Goal: Ask a question

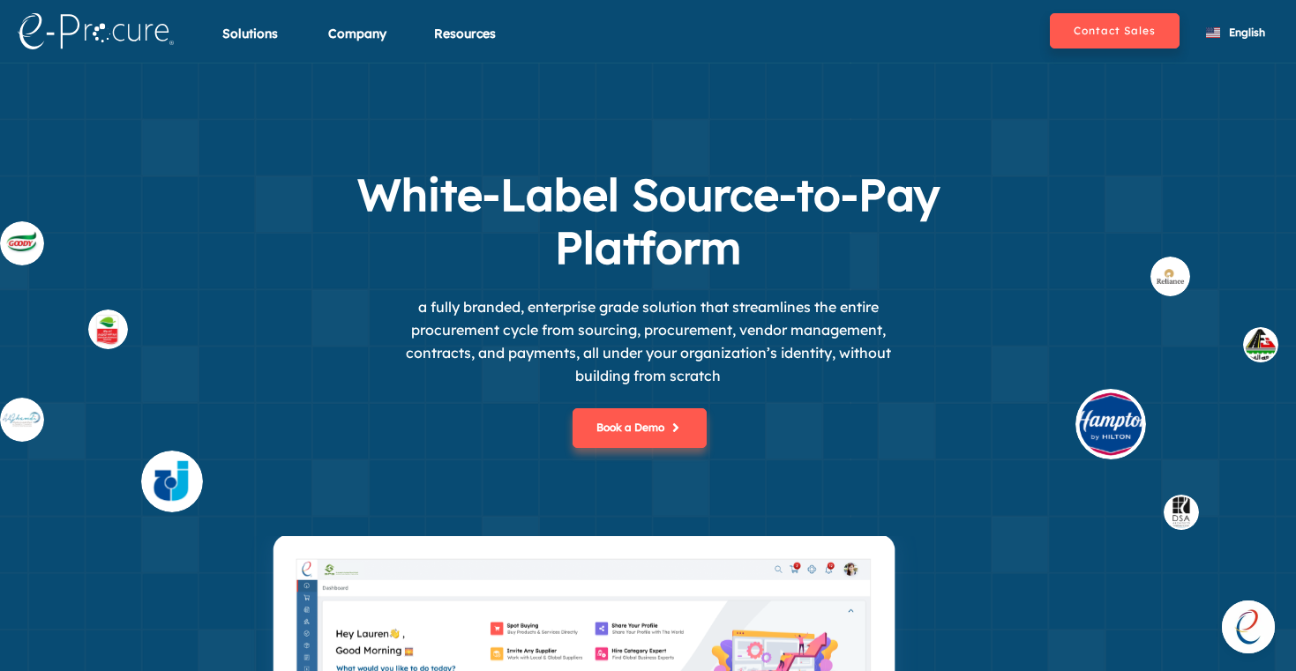
click at [175, 479] on img at bounding box center [172, 482] width 62 height 62
click at [664, 129] on section "White-Label Source-to-Pay Platform a fully branded, enterprise grade solution t…" at bounding box center [648, 397] width 1296 height 668
click at [855, 424] on div "Book a Demo" at bounding box center [648, 461] width 803 height 149
click at [1101, 416] on img at bounding box center [1111, 424] width 71 height 71
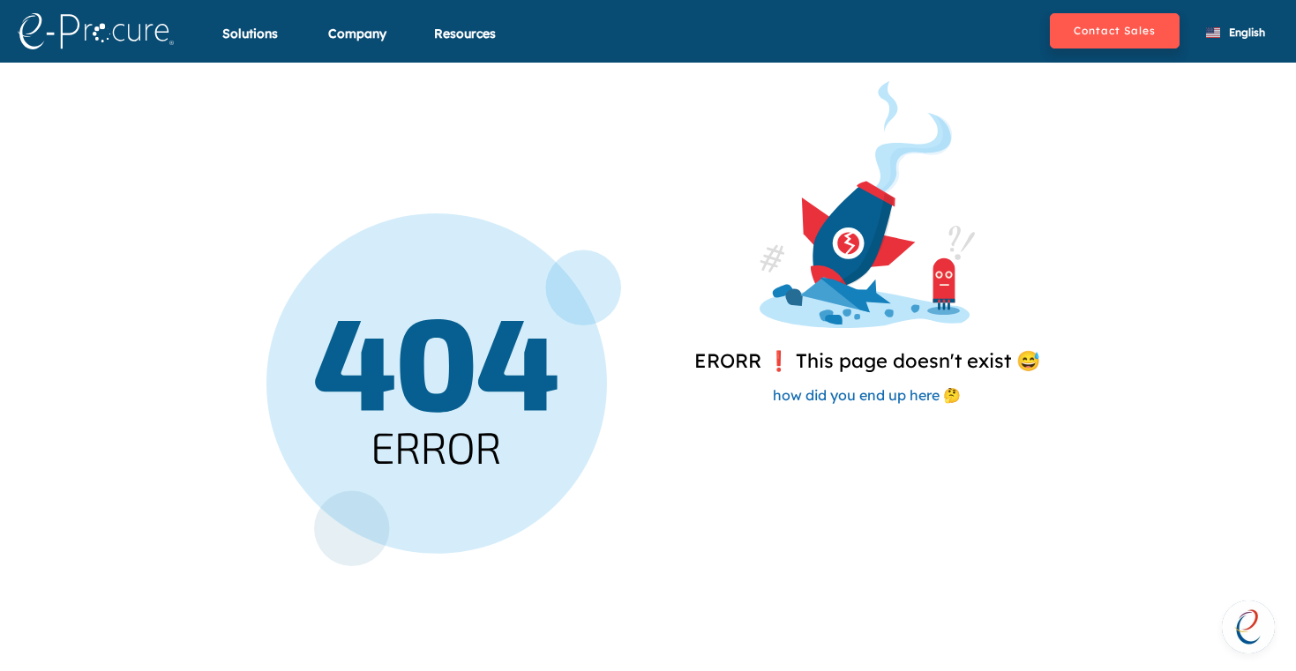
click at [850, 401] on span "how did you end up here 🤔" at bounding box center [867, 395] width 188 height 18
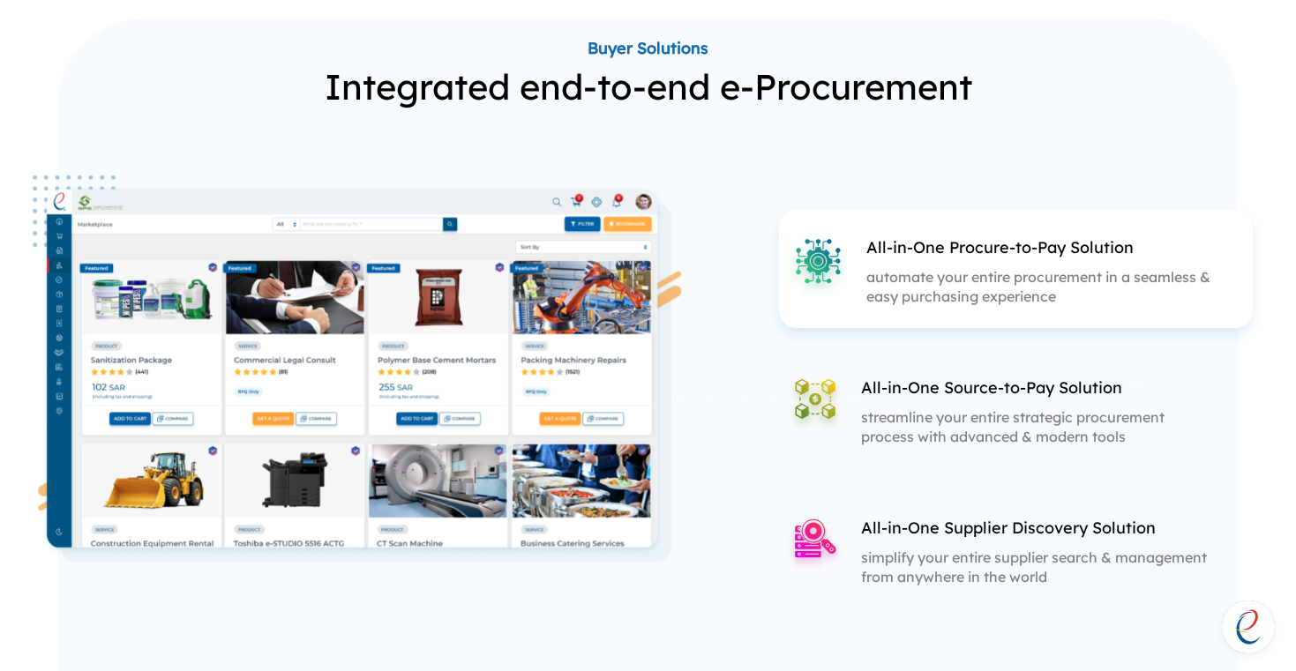
scroll to position [2074, 0]
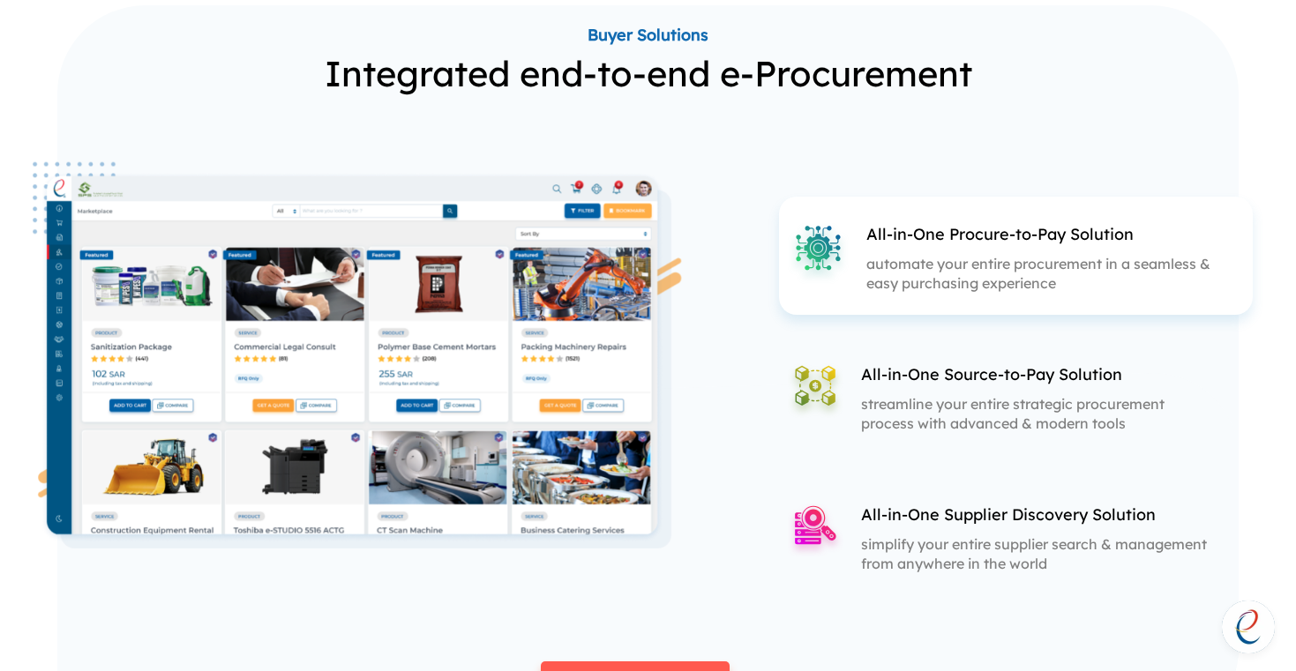
click at [492, 400] on img at bounding box center [360, 354] width 669 height 387
click at [888, 398] on p "streamline your entire strategic procurement process with advanced & modern too…" at bounding box center [1036, 413] width 351 height 39
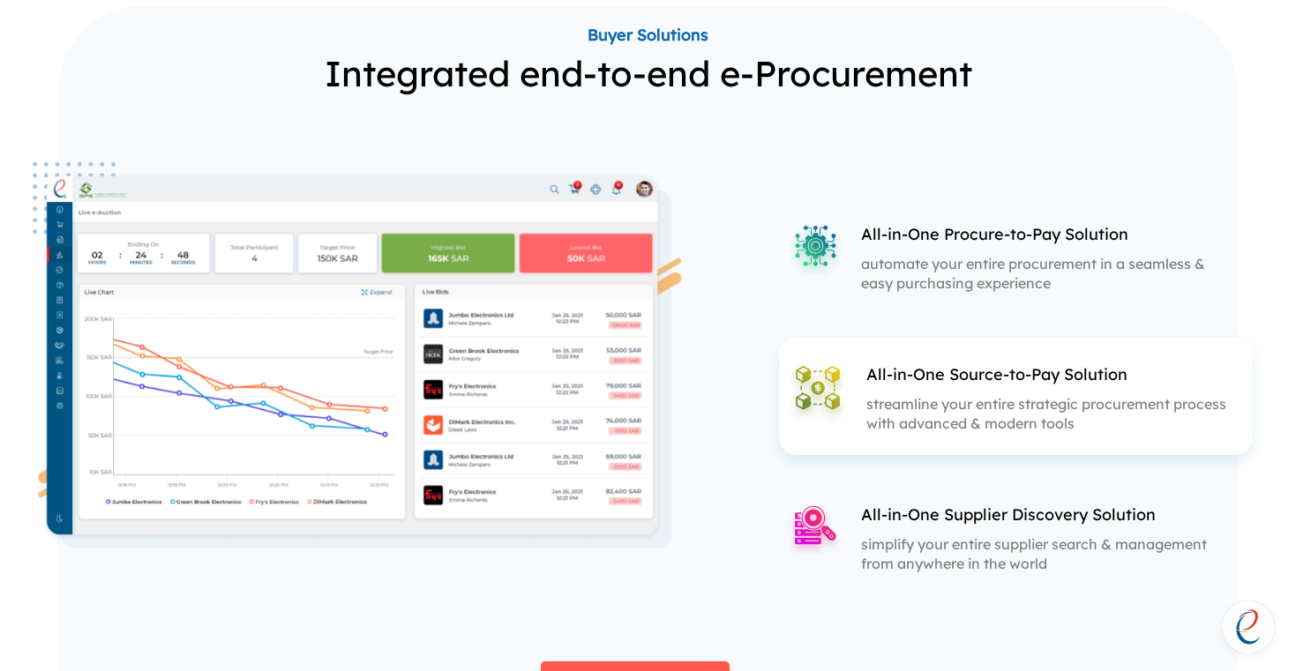
click at [922, 548] on p "simplify your entire supplier search & management from anywhere in the world" at bounding box center [1036, 554] width 351 height 39
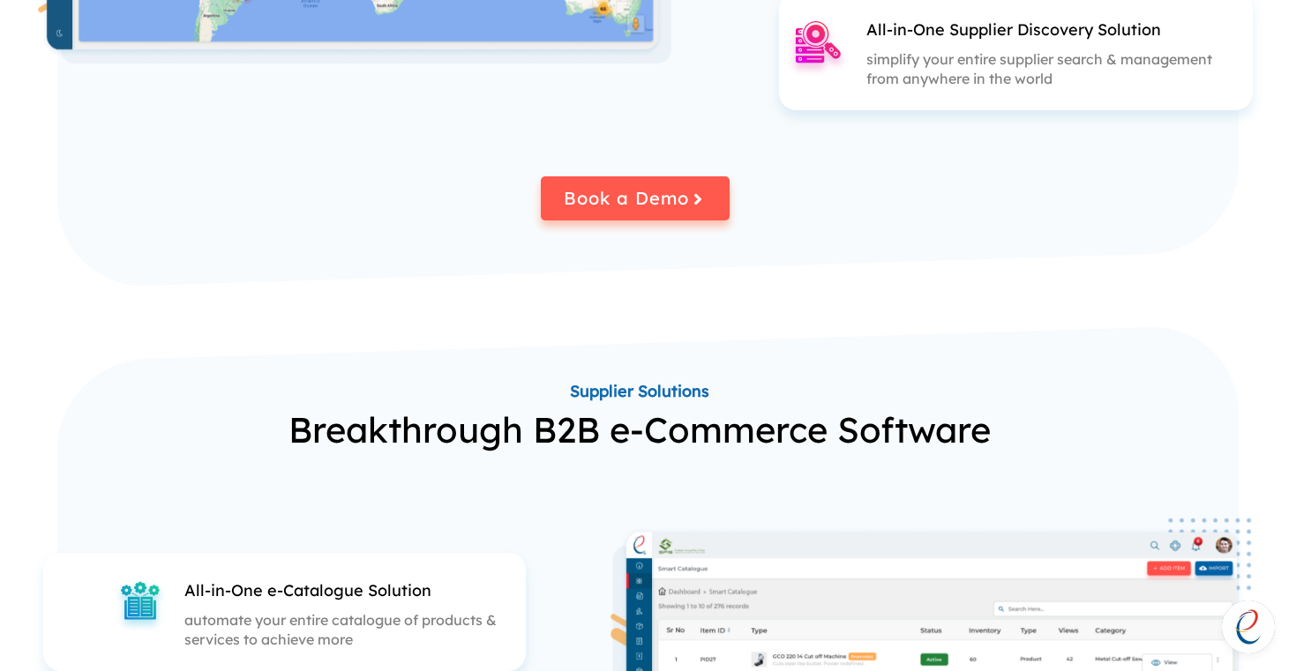
scroll to position [2588, 0]
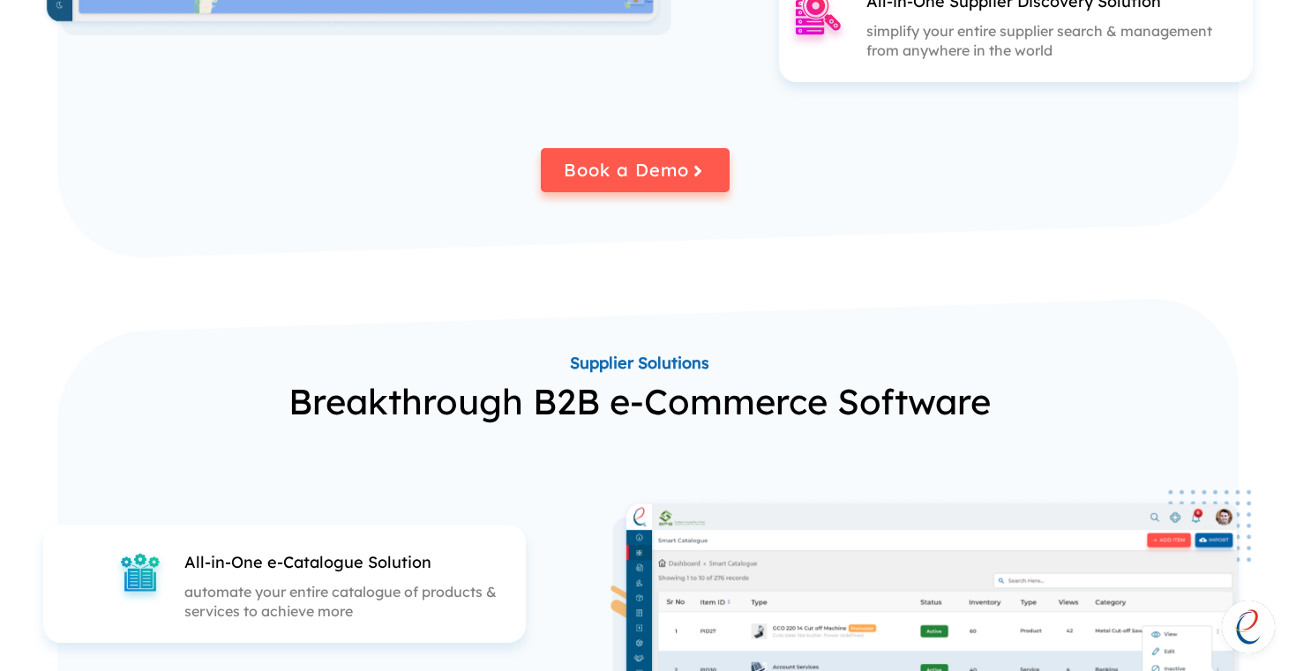
click at [1254, 631] on span "Open chat" at bounding box center [1248, 627] width 53 height 53
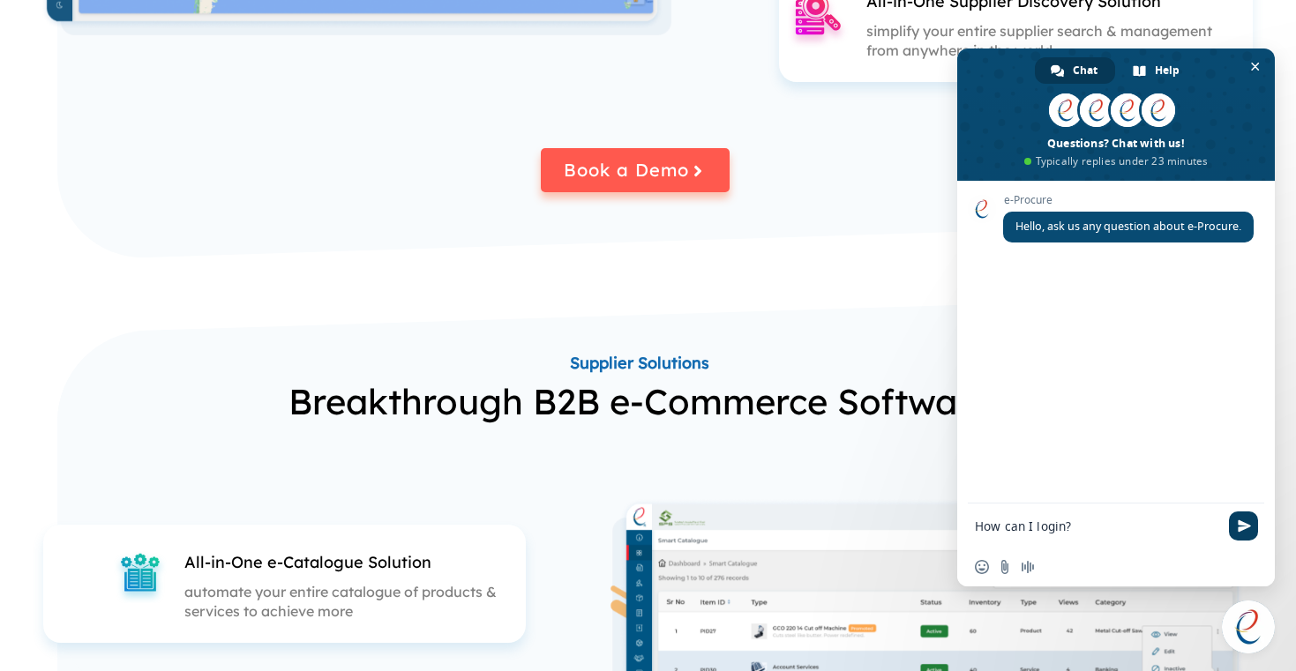
type textarea "How can I login?"
click at [1242, 524] on span "Send" at bounding box center [1244, 526] width 13 height 13
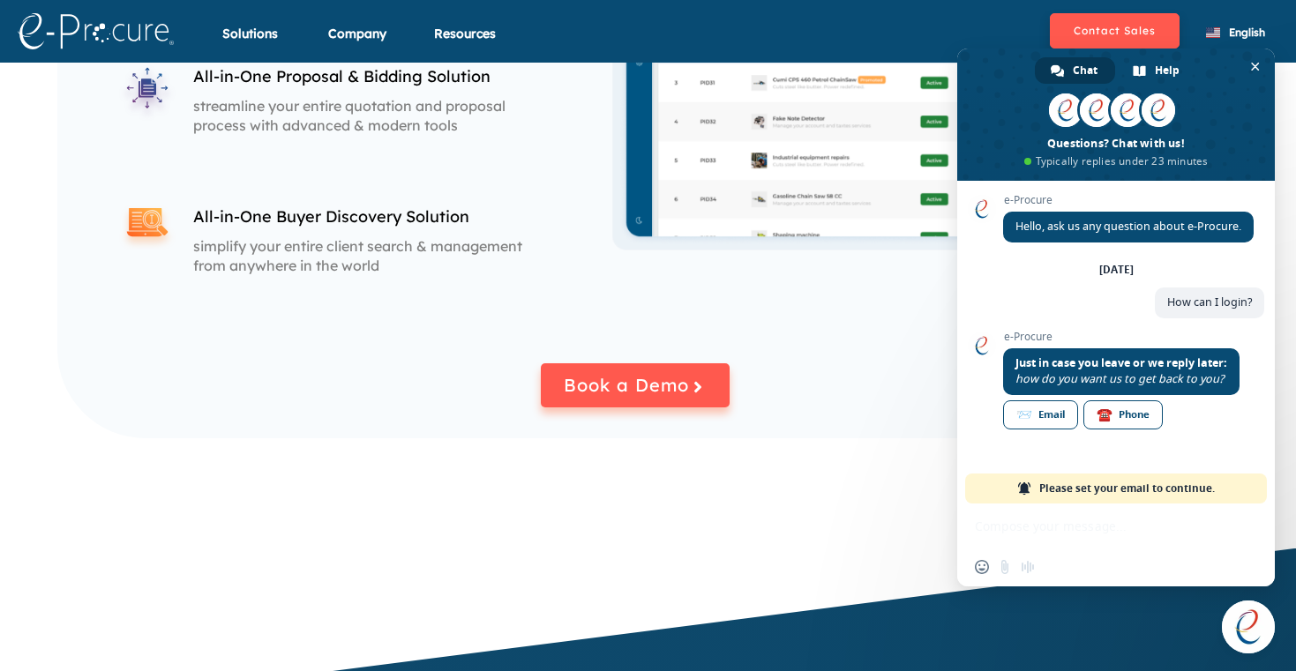
scroll to position [72, 0]
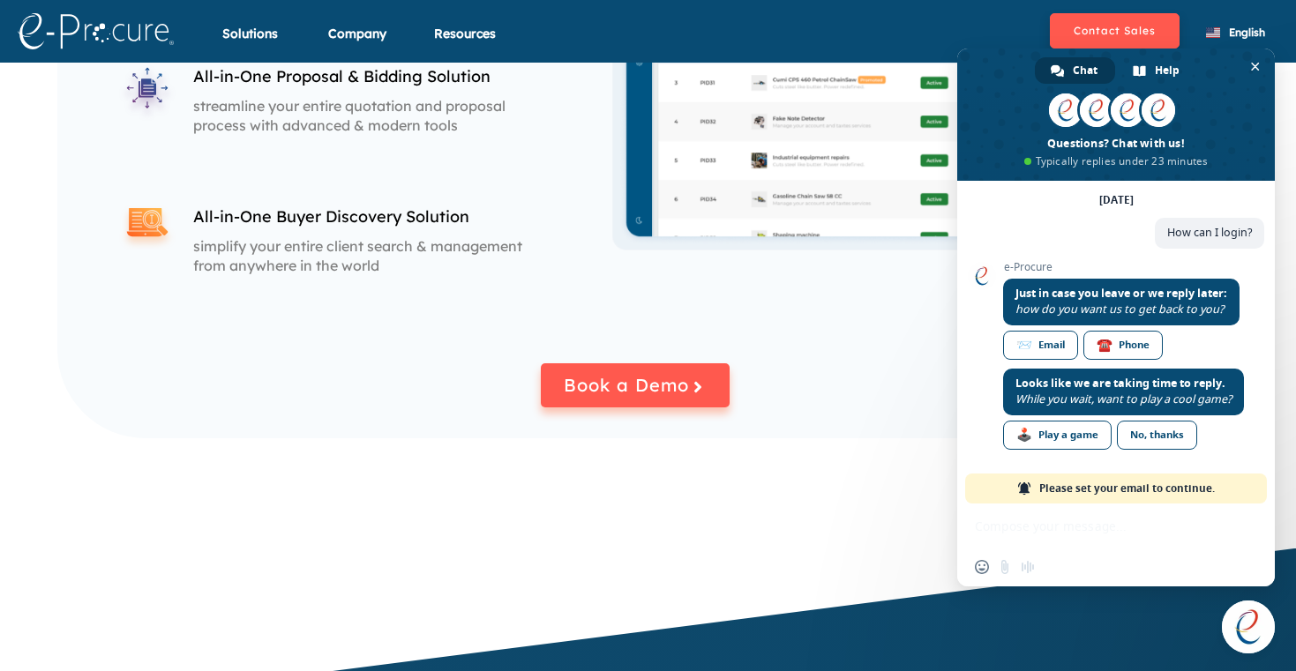
click at [1035, 519] on div "Insert an emoji Send a file Audio message" at bounding box center [1116, 545] width 318 height 83
click at [1035, 568] on div "Insert an emoji Send a file Audio message" at bounding box center [1009, 567] width 69 height 14
click at [1062, 537] on div "Insert an emoji Send a file Audio message" at bounding box center [1116, 545] width 318 height 83
click at [1094, 489] on span "Please set your email to continue." at bounding box center [1127, 489] width 176 height 30
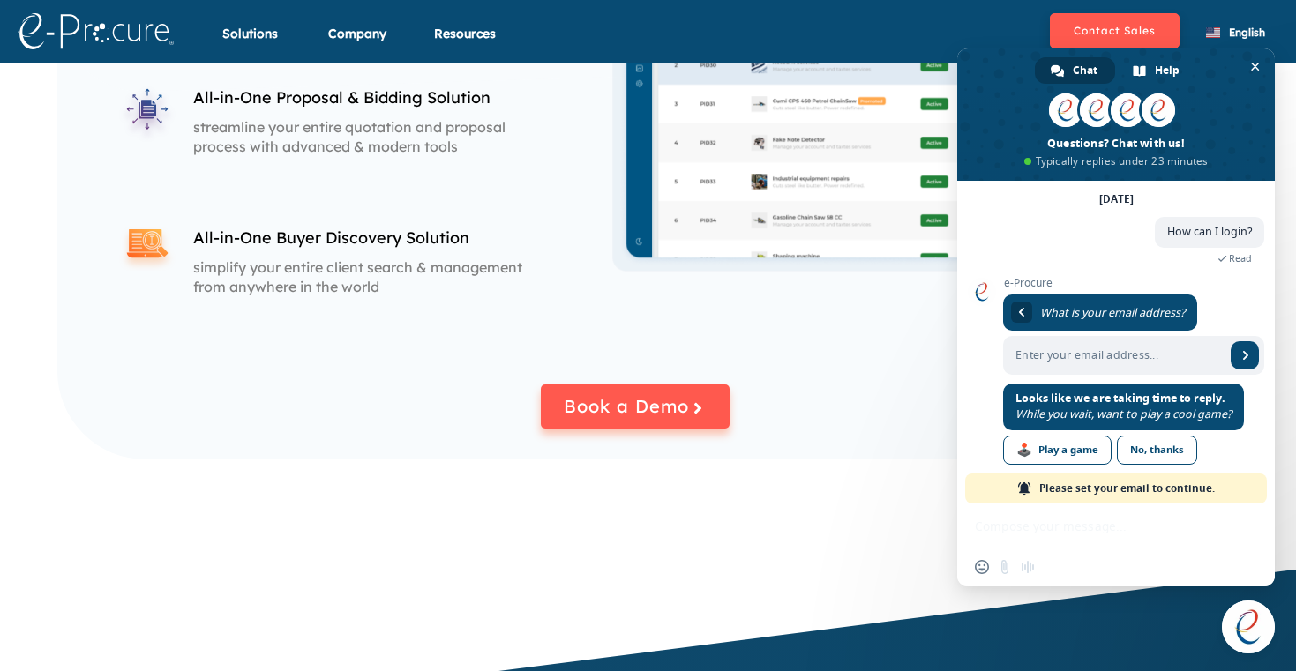
scroll to position [3125, 0]
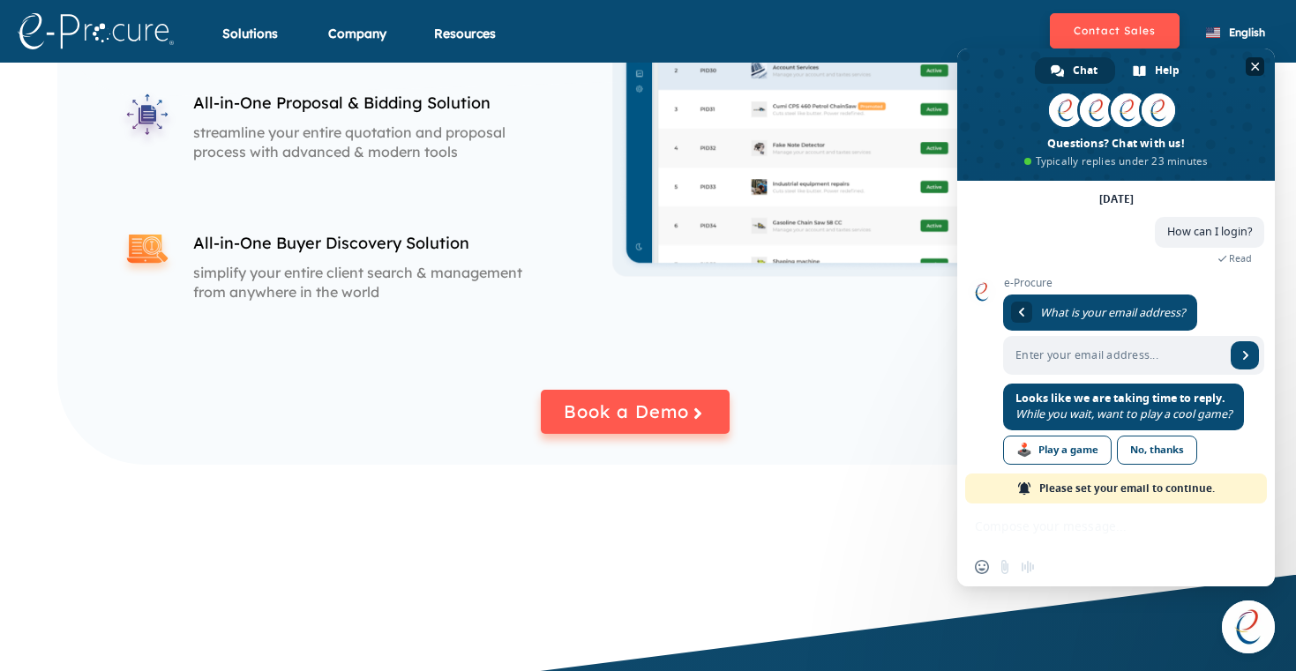
click at [1254, 66] on span "Close chat" at bounding box center [1255, 67] width 9 height 9
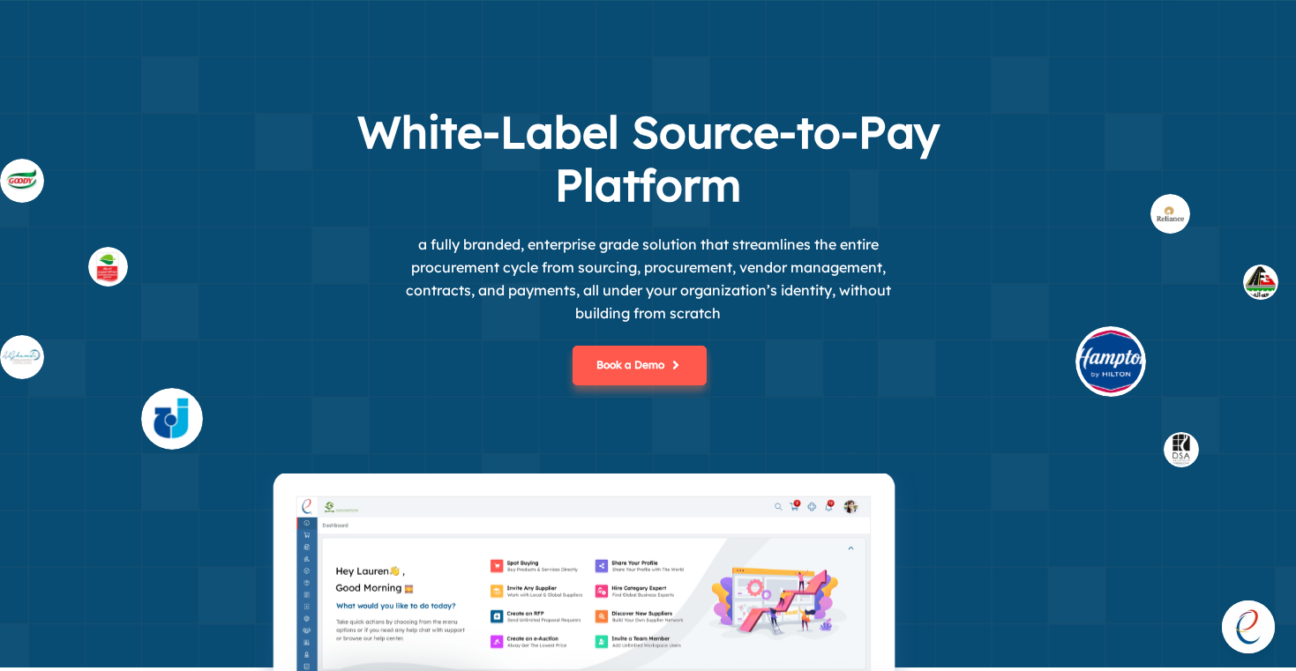
scroll to position [0, 0]
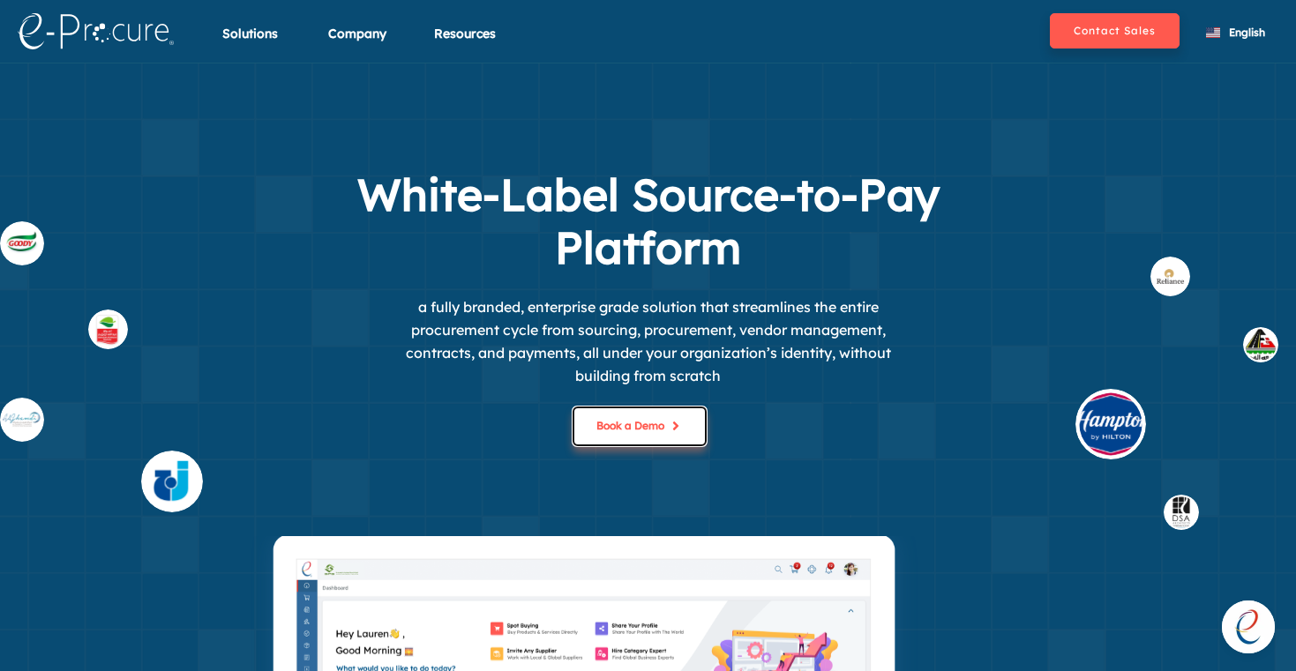
click at [625, 428] on button "Book a Demo" at bounding box center [640, 427] width 134 height 40
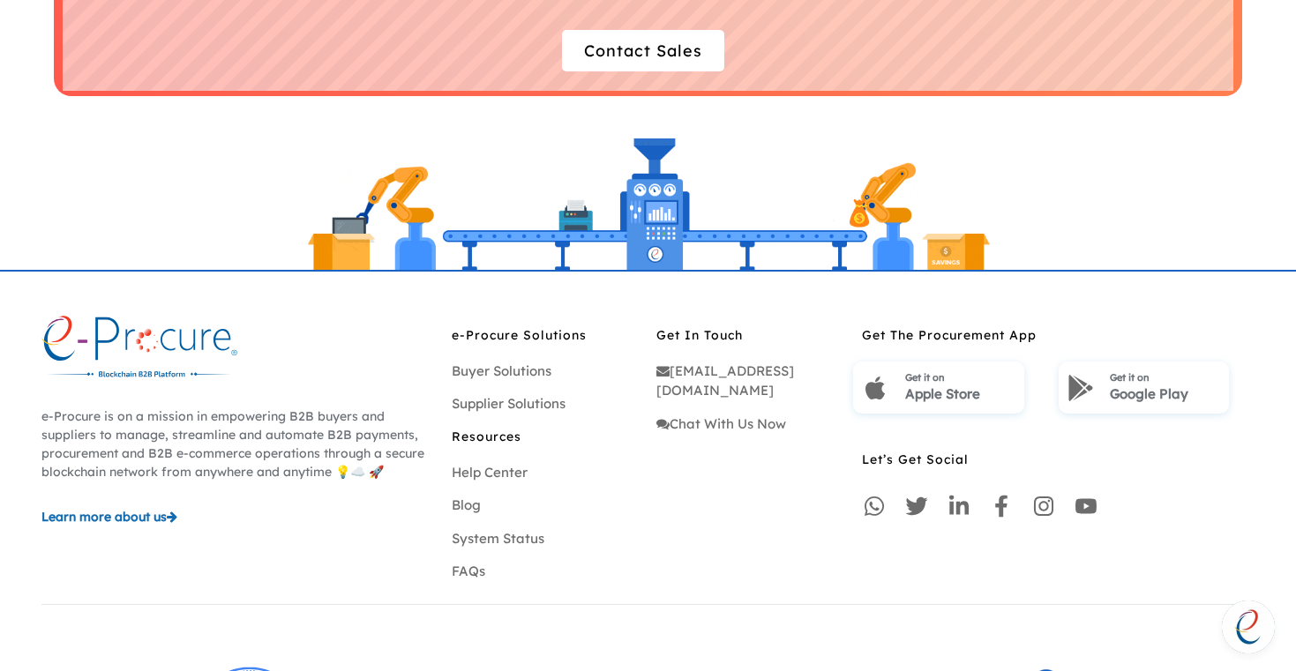
scroll to position [4986, 0]
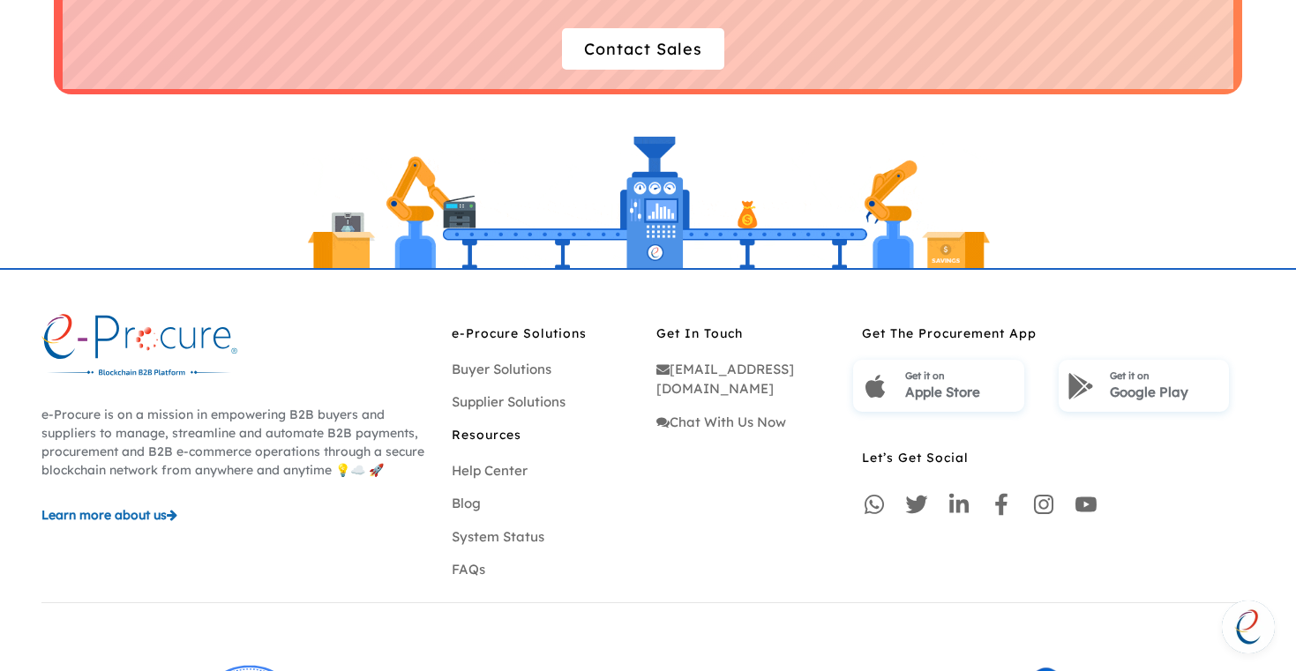
click at [118, 514] on span "Learn more about us" at bounding box center [103, 515] width 125 height 16
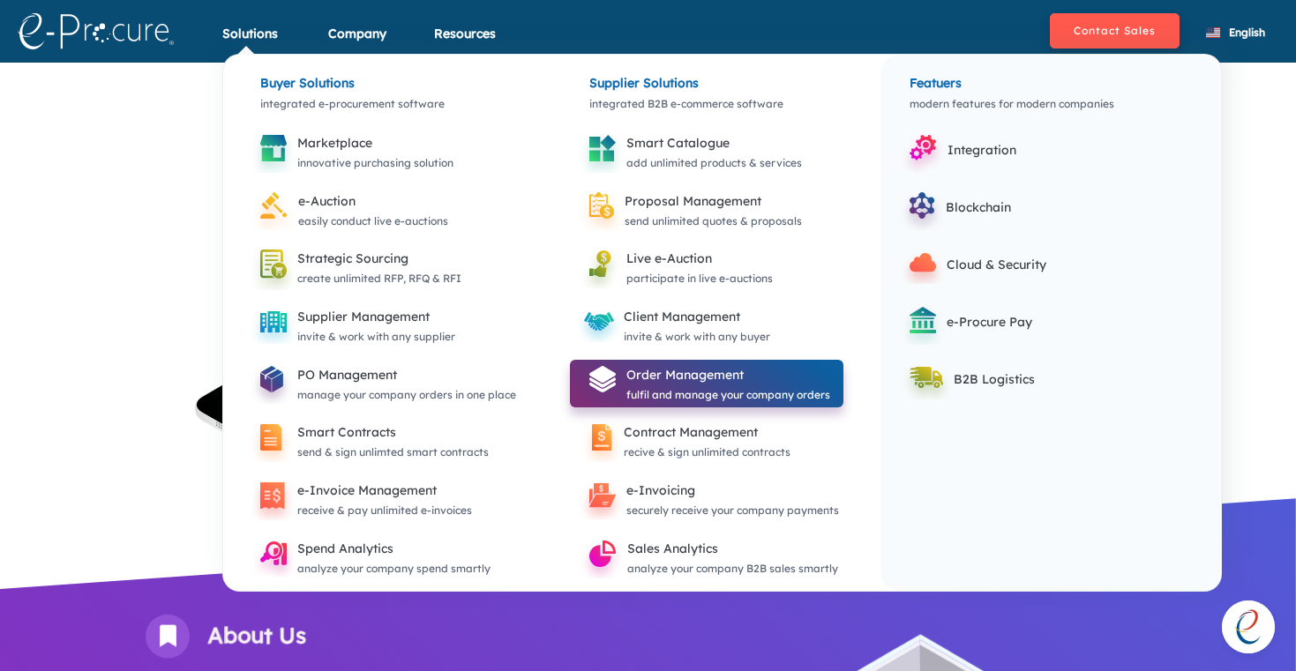
click at [676, 390] on div "fulfil and manage your company orders" at bounding box center [728, 395] width 204 height 19
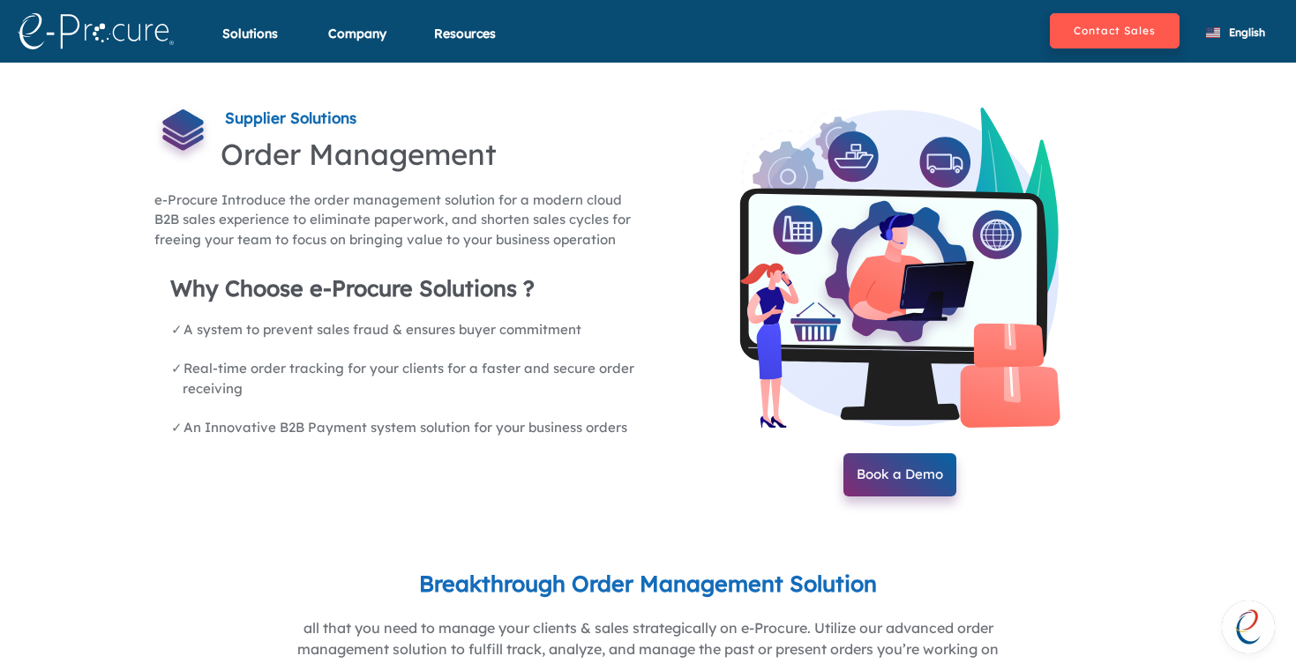
scroll to position [1, 0]
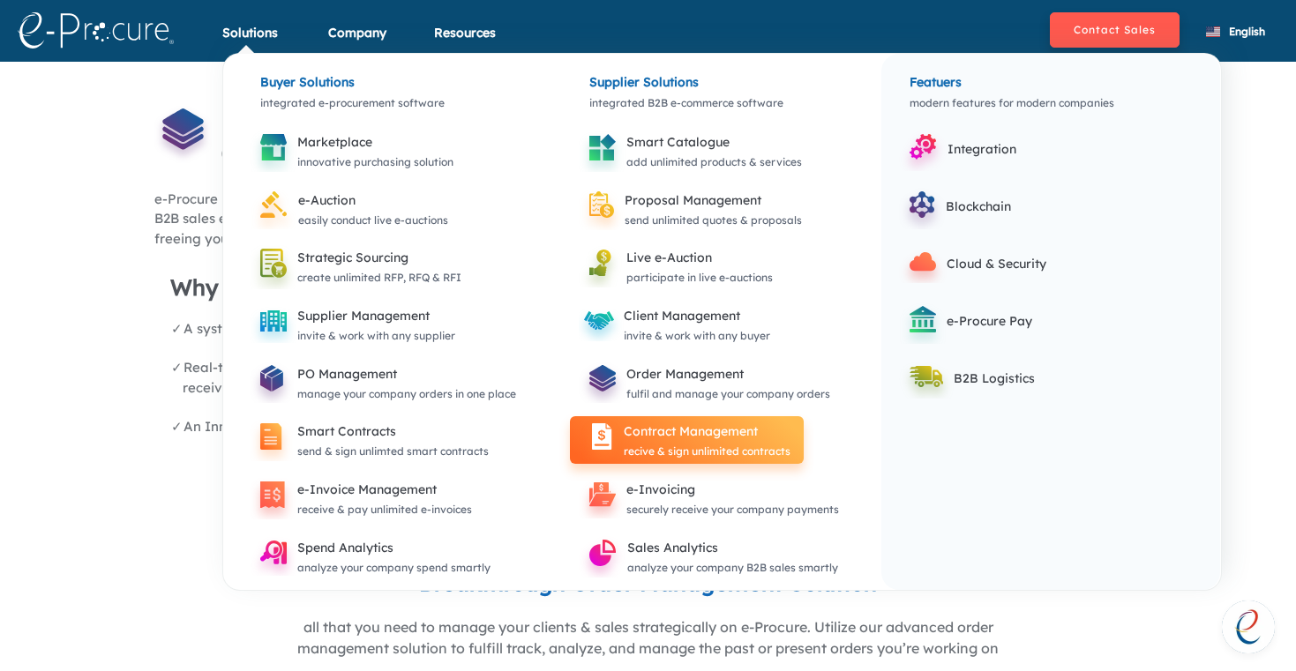
click at [690, 438] on div "Contract Management" at bounding box center [707, 431] width 167 height 21
